Goal: Transaction & Acquisition: Purchase product/service

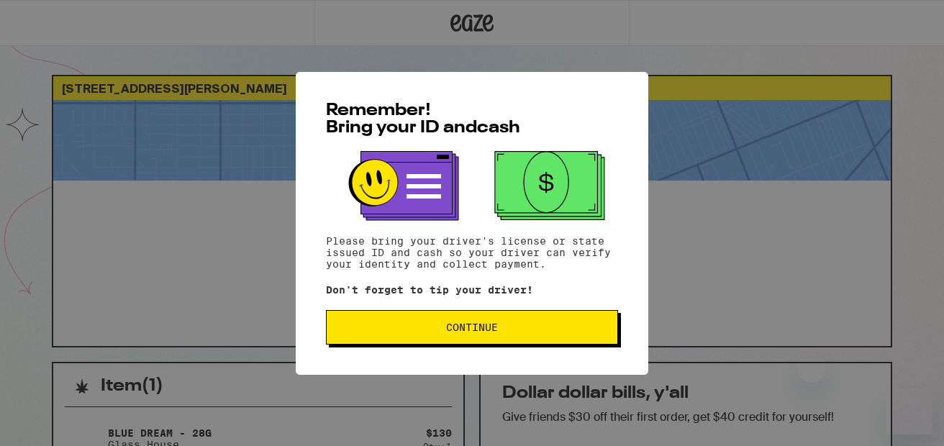
click at [490, 333] on span "Continue" at bounding box center [472, 327] width 52 height 10
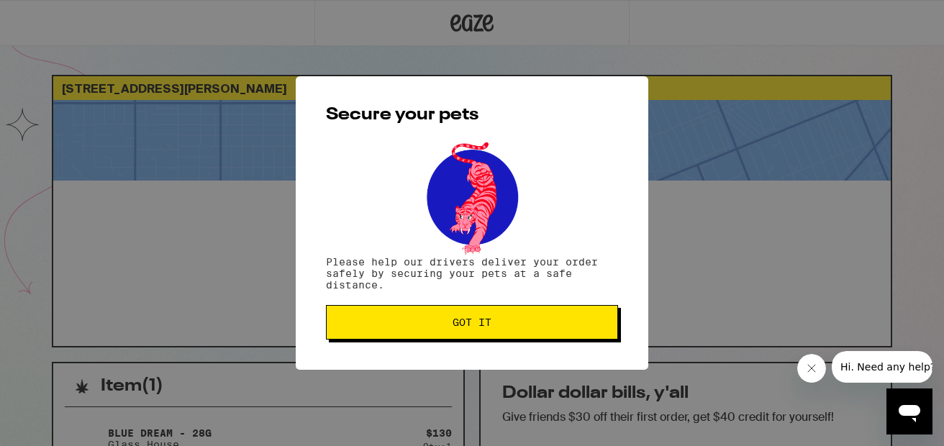
click at [490, 335] on button "Got it" at bounding box center [472, 322] width 292 height 35
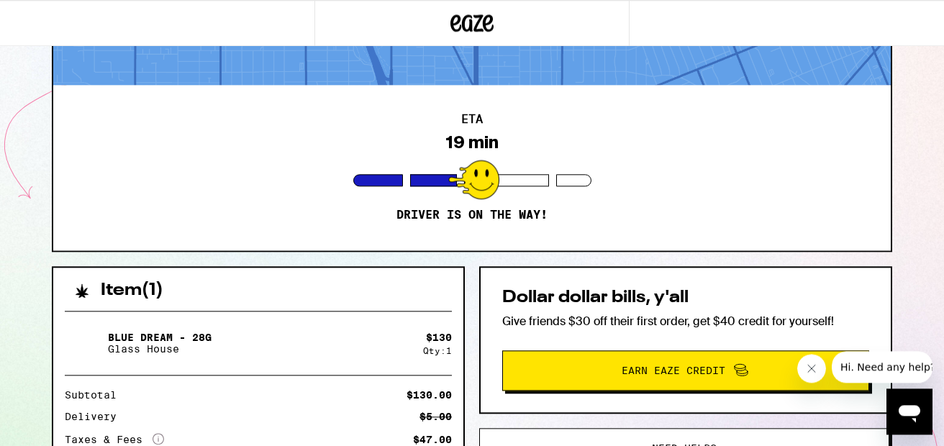
scroll to position [95, 0]
